Goal: Task Accomplishment & Management: Use online tool/utility

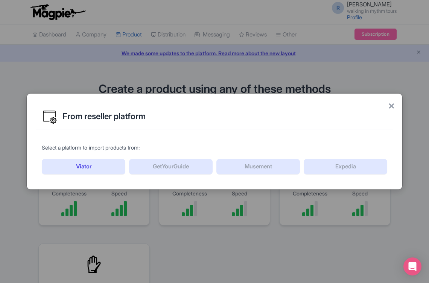
scroll to position [209, 0]
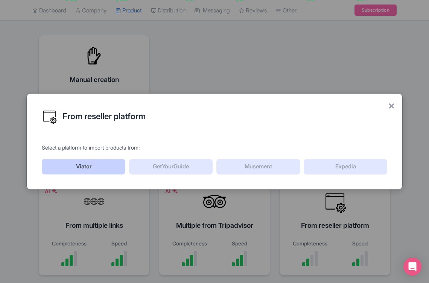
click at [85, 163] on link "Viator" at bounding box center [83, 167] width 83 height 16
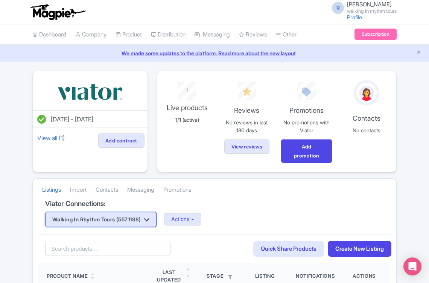
click at [156, 221] on button "Walking In Rhythm Tours (5571188)" at bounding box center [100, 219] width 111 height 15
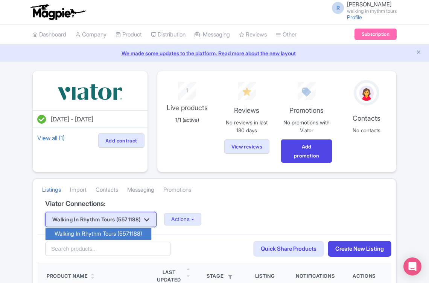
click at [156, 221] on button "Walking In Rhythm Tours (5571188)" at bounding box center [100, 219] width 111 height 15
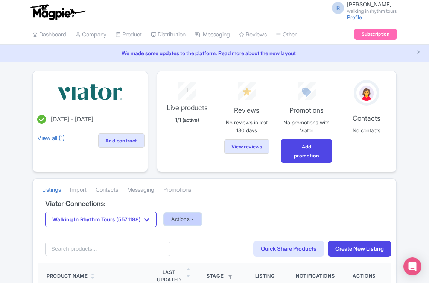
click at [200, 220] on button "Actions" at bounding box center [182, 219] width 37 height 12
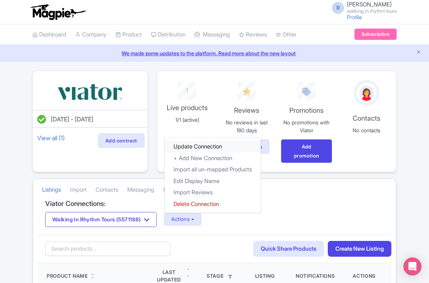
click at [191, 147] on link "Update Connection" at bounding box center [212, 147] width 96 height 12
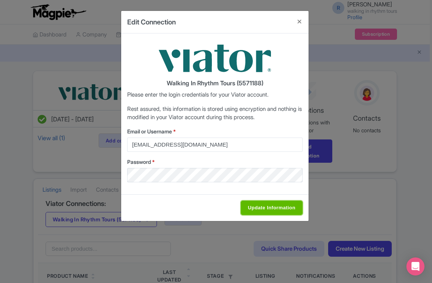
click at [273, 207] on input "Update Information" at bounding box center [272, 208] width 62 height 14
type input "Saving..."
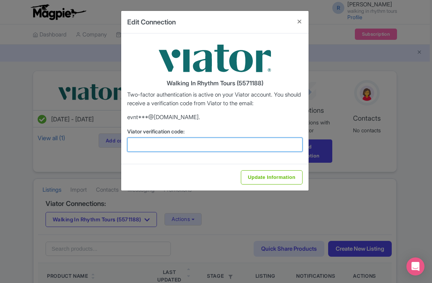
click at [146, 145] on input "Viator verification code:" at bounding box center [214, 145] width 175 height 14
type input "387785"
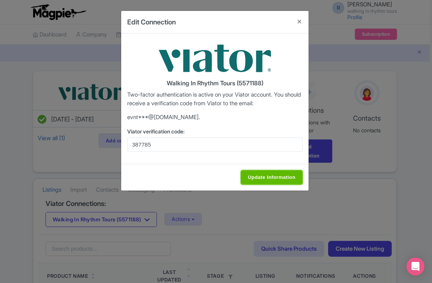
click at [287, 179] on input "Update Information" at bounding box center [272, 177] width 62 height 14
type input "Update Information"
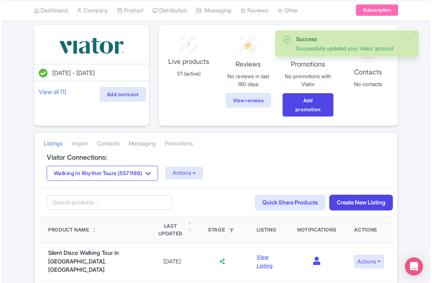
scroll to position [75, 0]
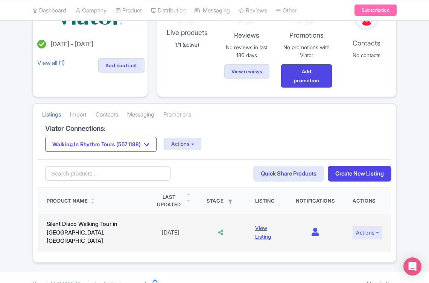
click at [382, 228] on td "Actions Import Full Product Create Version View on Viator Edit on Viator Edit l…" at bounding box center [367, 232] width 48 height 37
click at [376, 228] on button "Actions" at bounding box center [367, 233] width 30 height 14
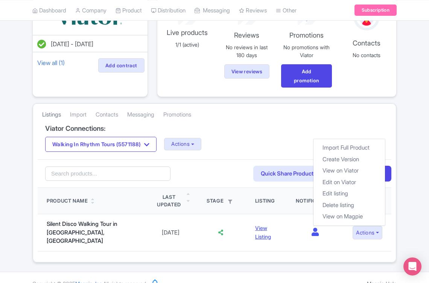
click at [46, 114] on link "Listings" at bounding box center [51, 115] width 19 height 21
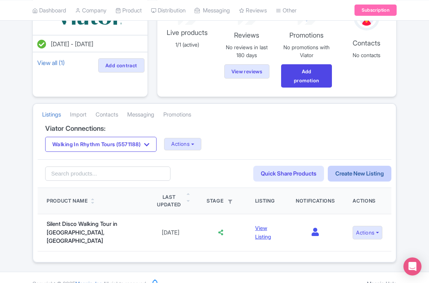
click at [360, 175] on link "Create New Listing" at bounding box center [360, 174] width 64 height 16
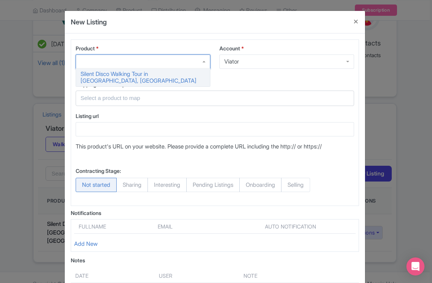
click at [205, 62] on div at bounding box center [143, 62] width 135 height 14
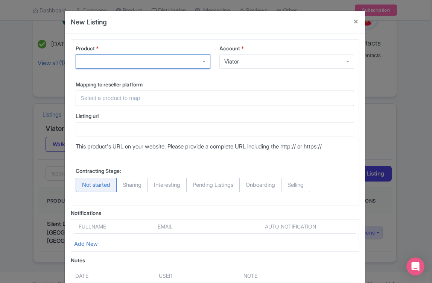
click at [205, 62] on div at bounding box center [143, 62] width 135 height 14
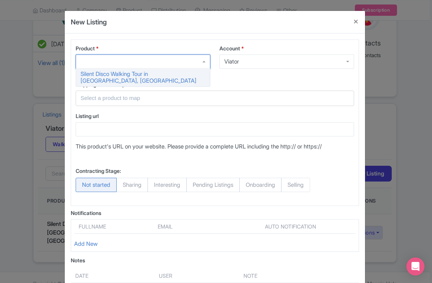
click at [123, 93] on div at bounding box center [215, 98] width 278 height 15
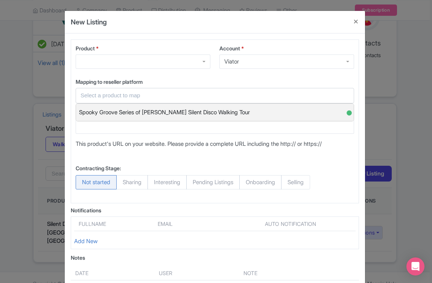
click at [224, 112] on span "Spooky Groove Series of Charlotte Silent Disco Walking Tour" at bounding box center [164, 113] width 171 height 12
type input "Spooky Groove Series of Charlotte Silent Disco Walking Tour"
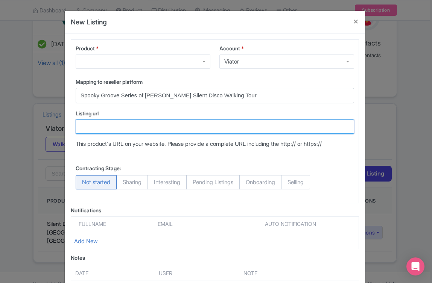
click at [86, 128] on input "Listing url" at bounding box center [215, 127] width 278 height 14
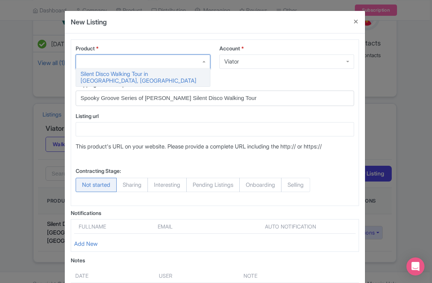
click at [199, 62] on div at bounding box center [143, 62] width 135 height 14
click at [285, 77] on div "Product * Silent Disco Walking Tour in Charlotte, NC Account * Viator Viator Ma…" at bounding box center [215, 122] width 288 height 167
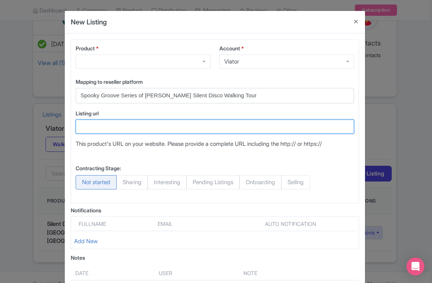
click at [88, 126] on input "Listing url" at bounding box center [215, 127] width 278 height 14
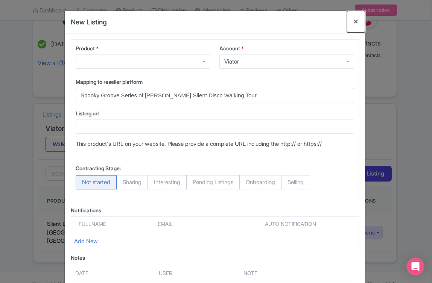
click at [353, 20] on button "Close" at bounding box center [356, 21] width 18 height 21
